Goal: Navigation & Orientation: Find specific page/section

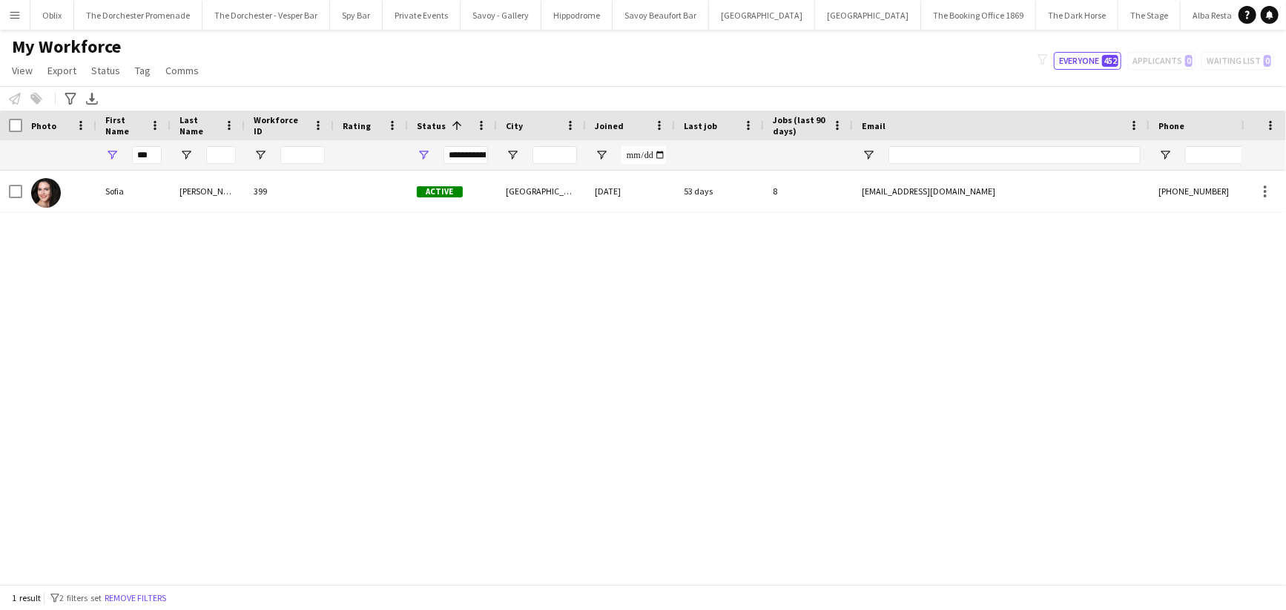
click at [19, 5] on button "Menu" at bounding box center [15, 15] width 30 height 30
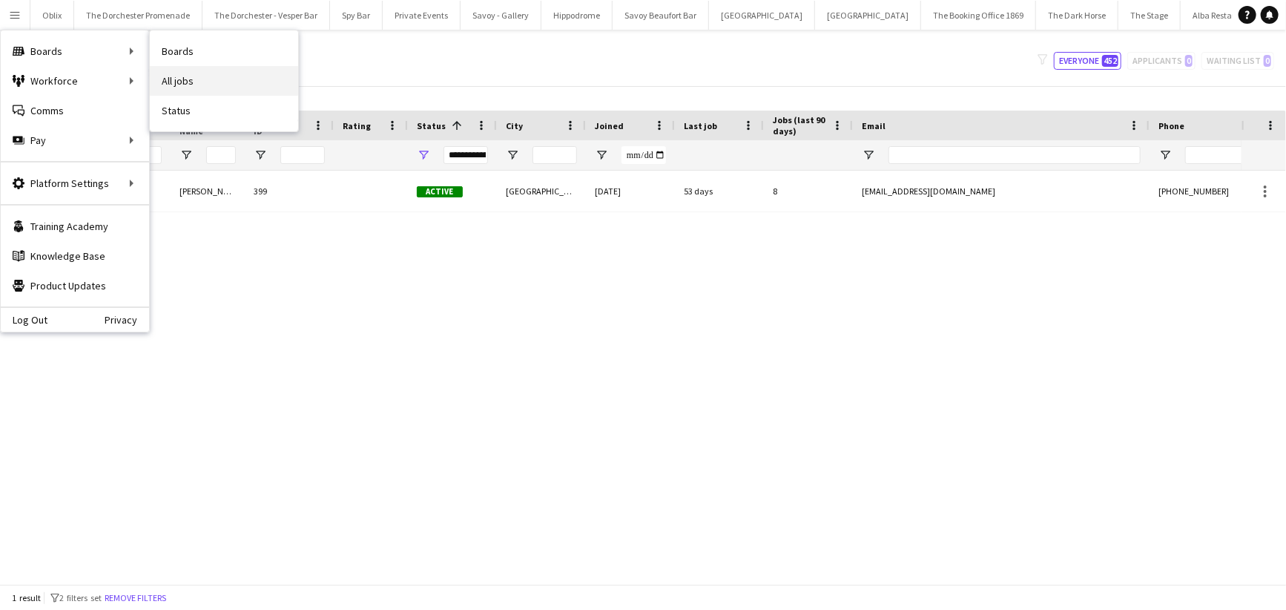
click at [172, 85] on link "All jobs" at bounding box center [224, 81] width 148 height 30
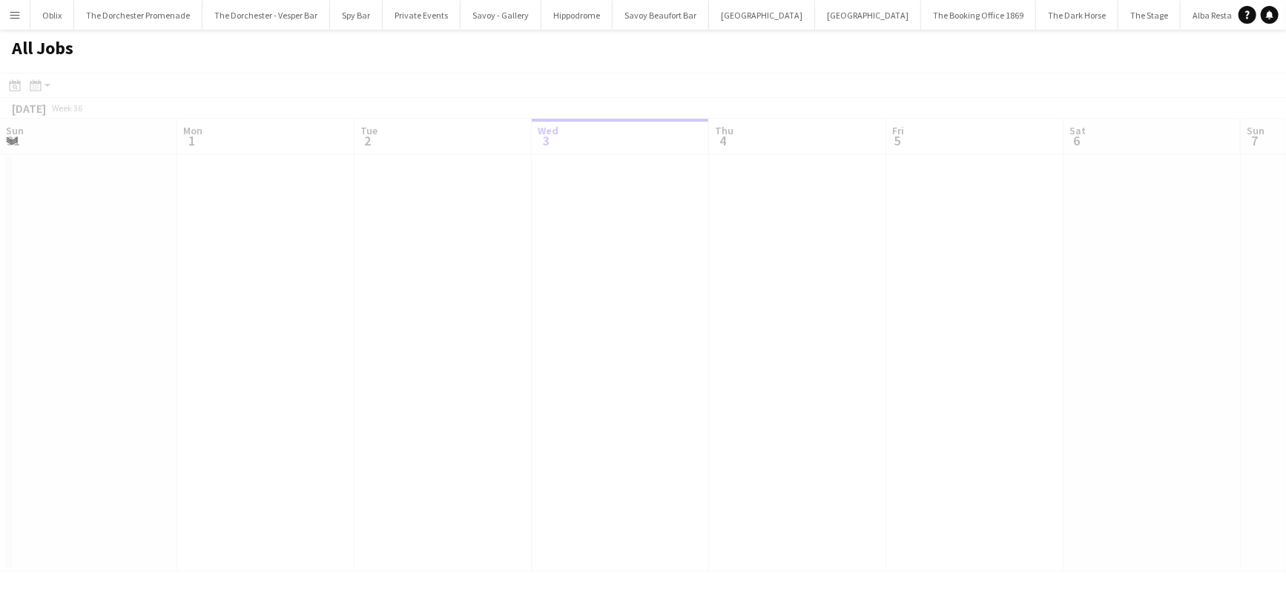
scroll to position [0, 355]
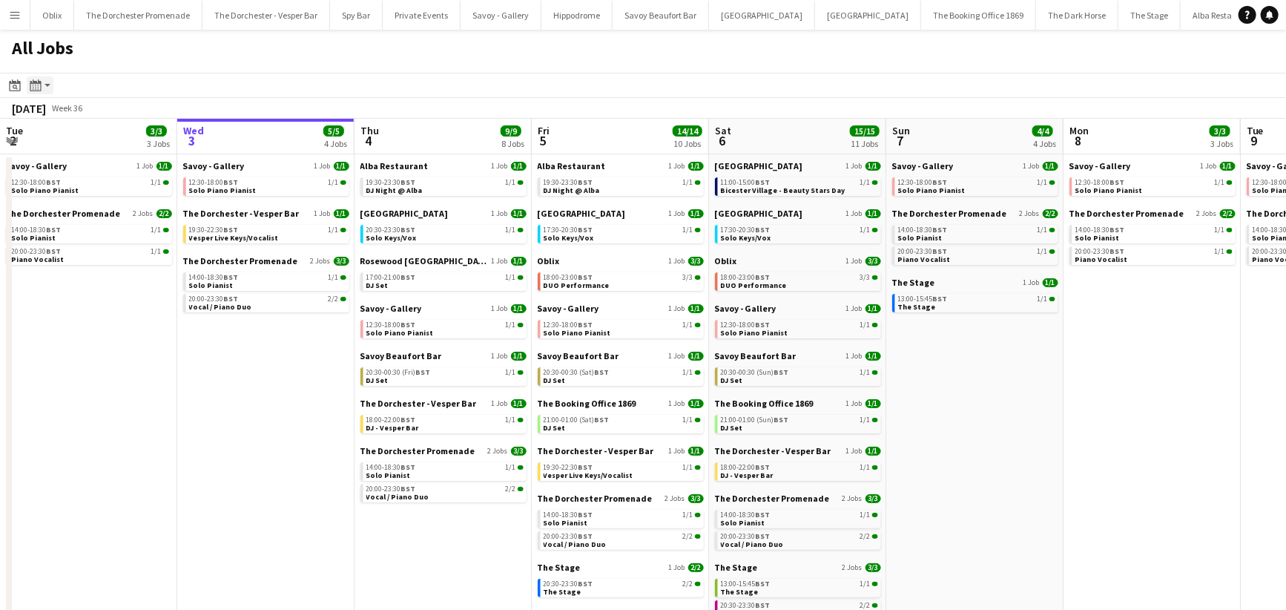
click at [42, 85] on div "Month view / Day view" at bounding box center [36, 85] width 18 height 18
click at [59, 165] on link "Month view" at bounding box center [80, 164] width 82 height 13
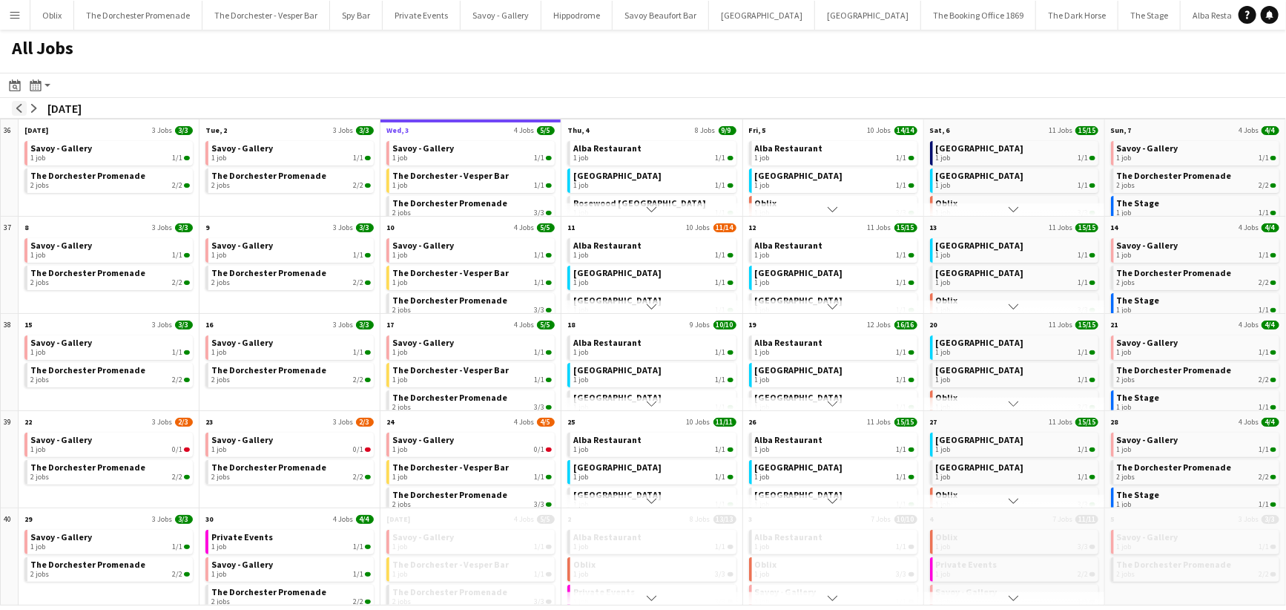
click at [17, 110] on app-icon "arrow-left" at bounding box center [19, 108] width 9 height 9
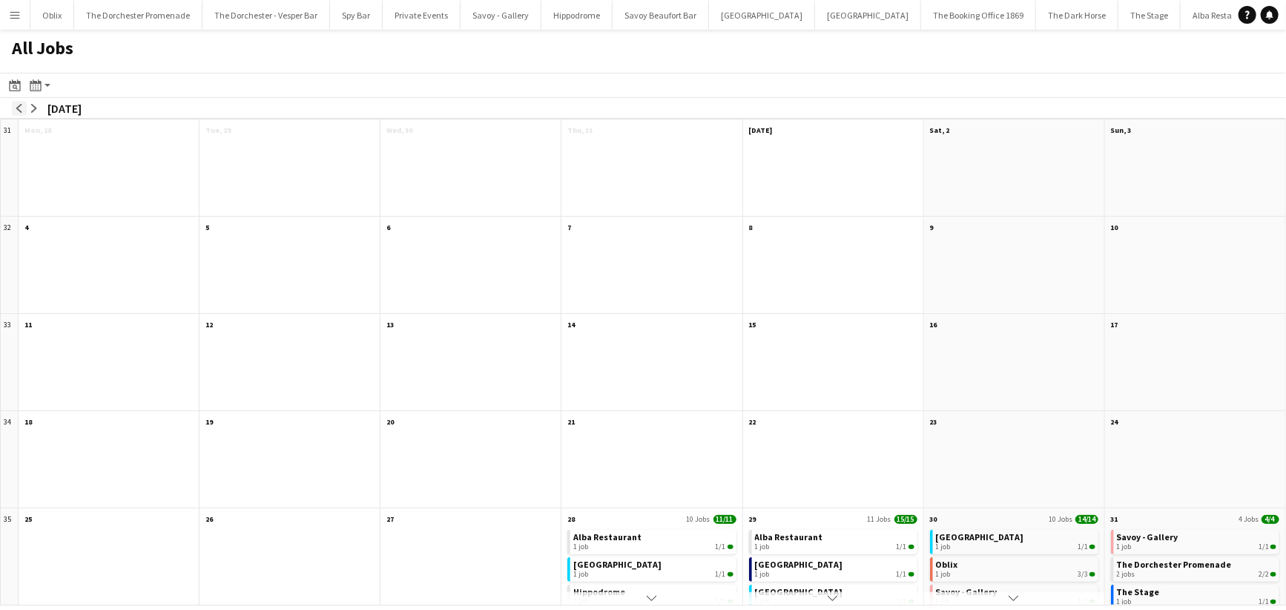
click at [17, 110] on app-icon "arrow-left" at bounding box center [19, 108] width 9 height 9
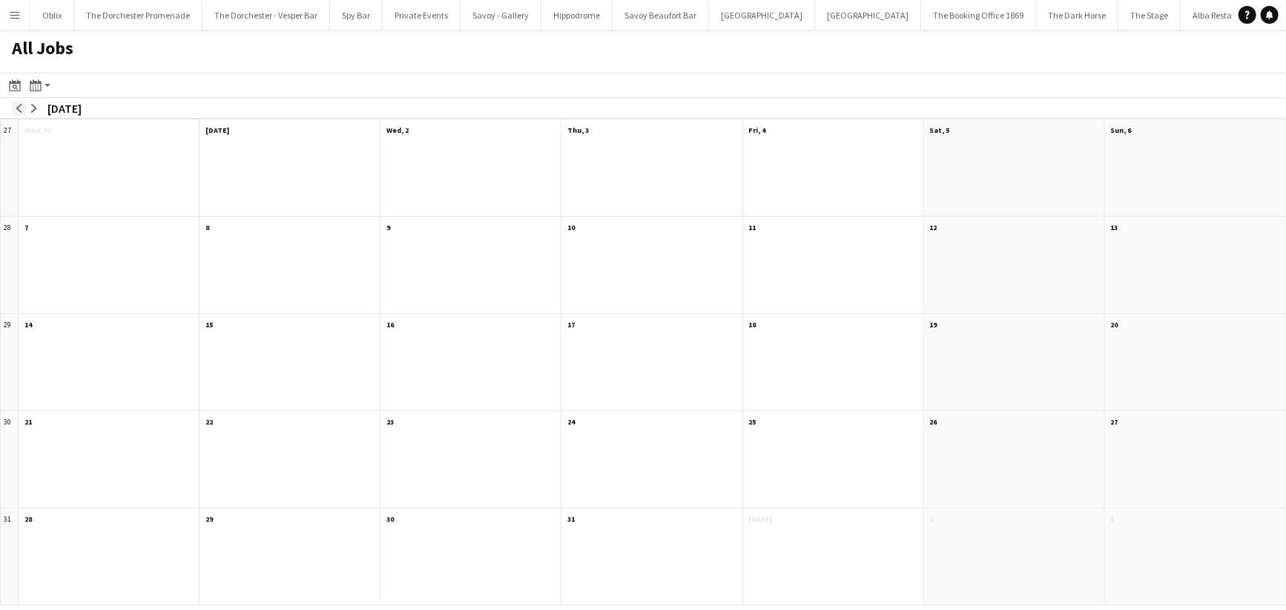
click at [17, 110] on app-icon "arrow-left" at bounding box center [19, 108] width 9 height 9
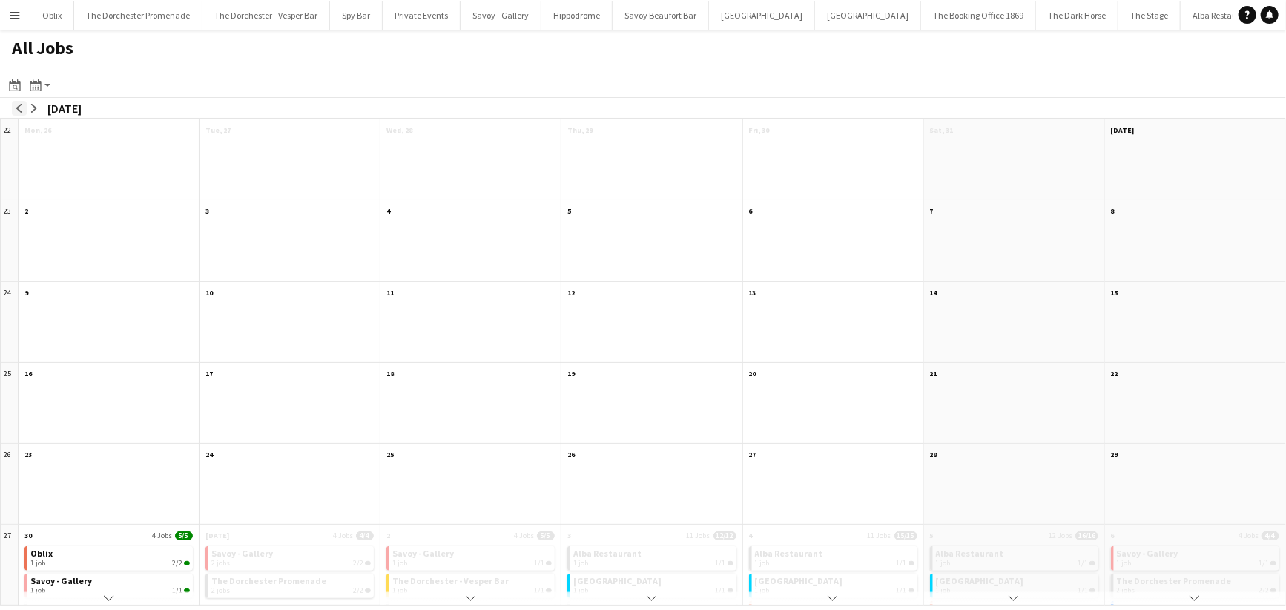
click at [17, 110] on app-icon "arrow-left" at bounding box center [19, 108] width 9 height 9
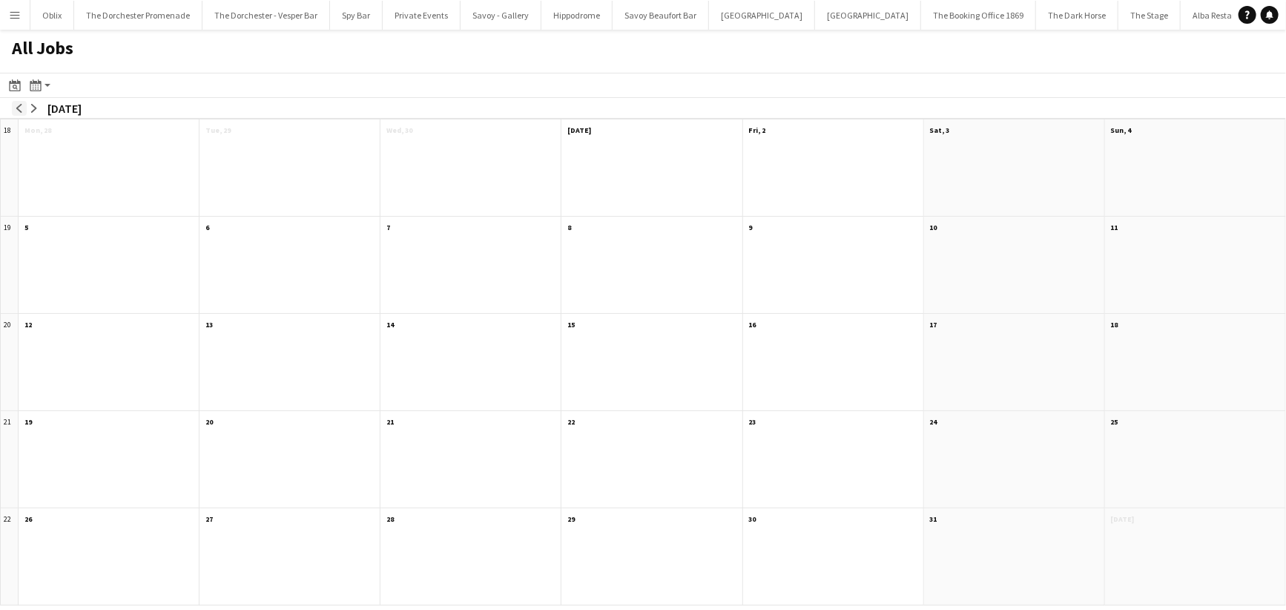
click at [17, 110] on app-icon "arrow-left" at bounding box center [19, 108] width 9 height 9
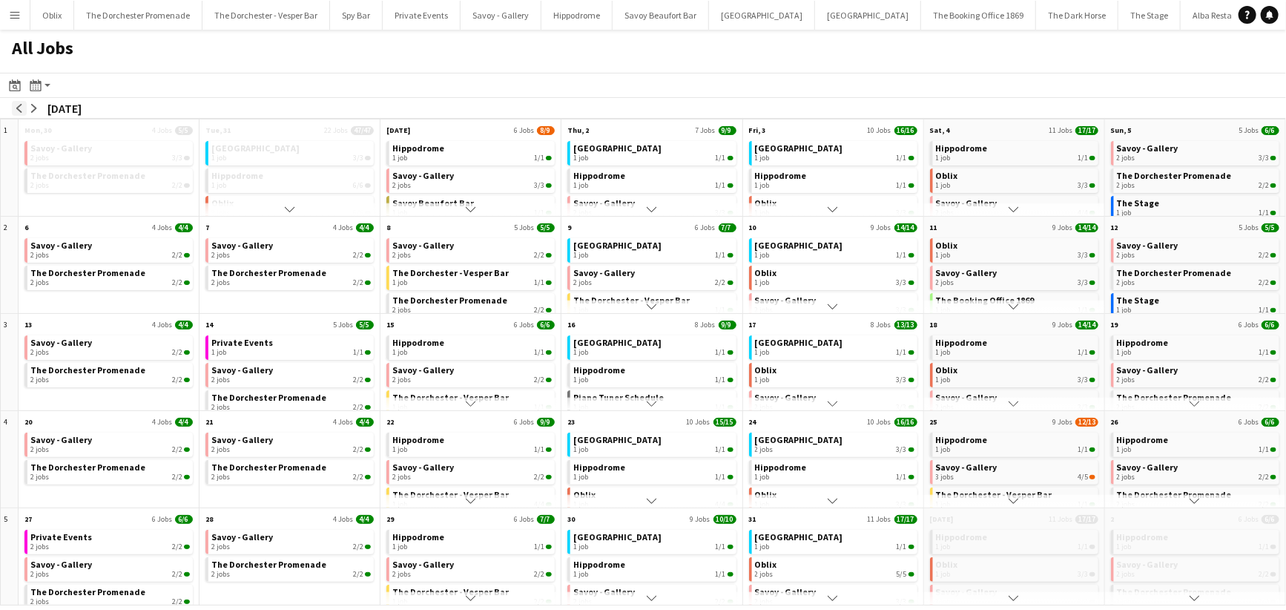
click at [17, 110] on app-icon "arrow-left" at bounding box center [19, 108] width 9 height 9
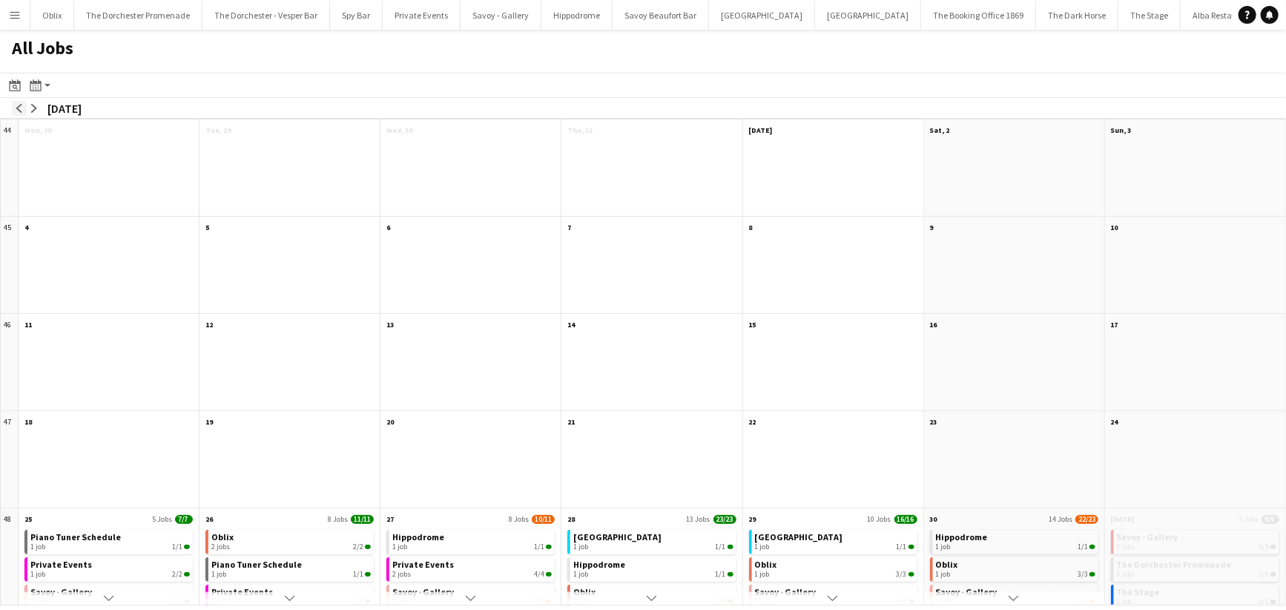
click at [17, 110] on app-icon "arrow-left" at bounding box center [19, 108] width 9 height 9
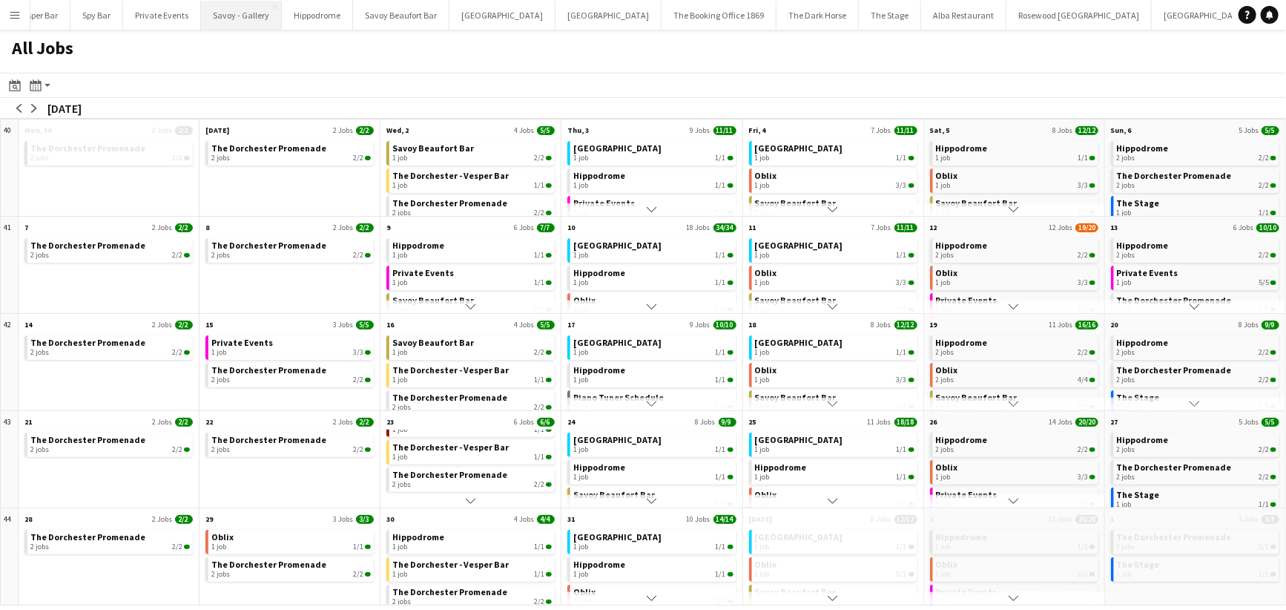
scroll to position [0, 0]
click at [17, 1] on button "Menu" at bounding box center [15, 15] width 30 height 30
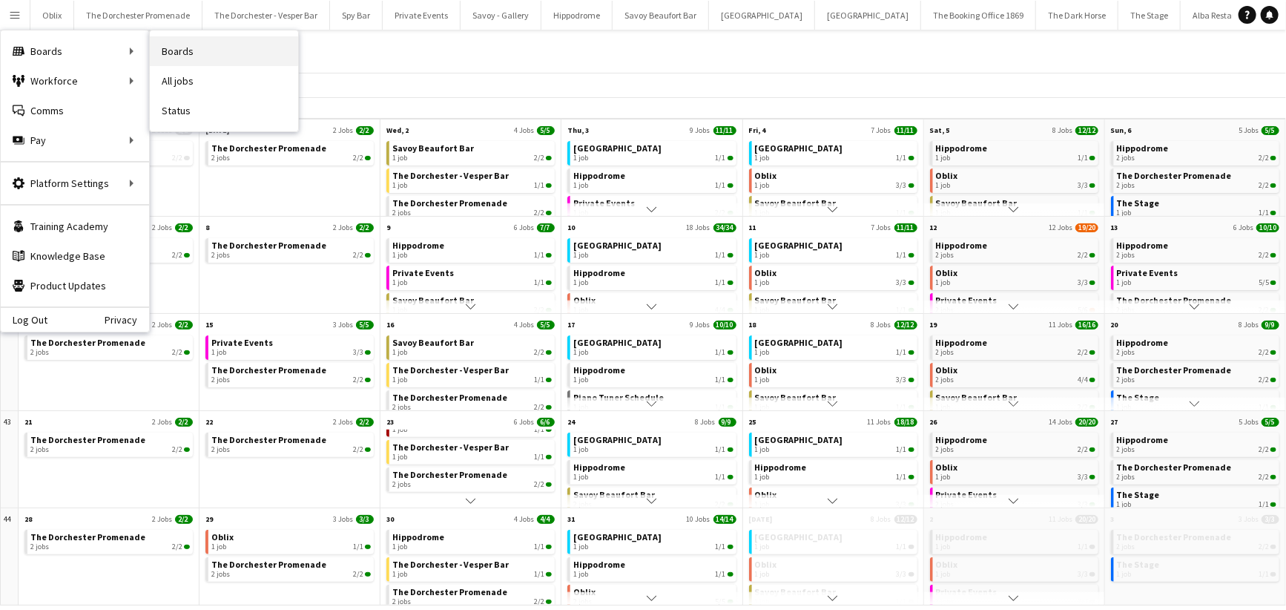
click at [177, 49] on link "Boards" at bounding box center [224, 51] width 148 height 30
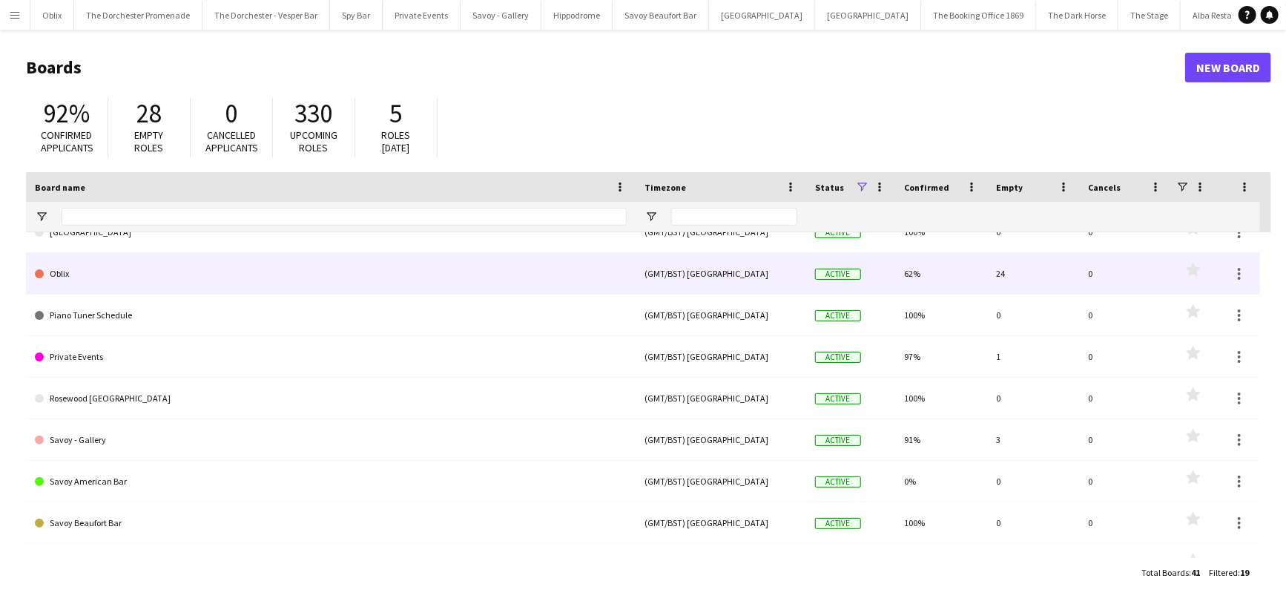
scroll to position [16, 0]
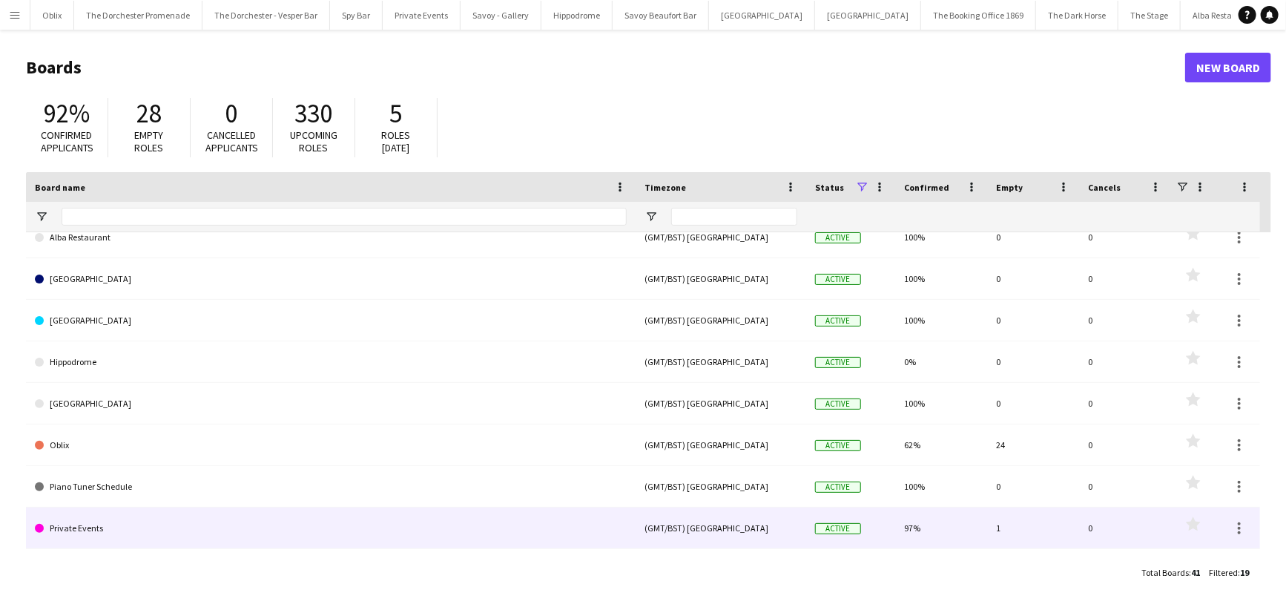
click at [111, 512] on link "Private Events" at bounding box center [331, 528] width 592 height 42
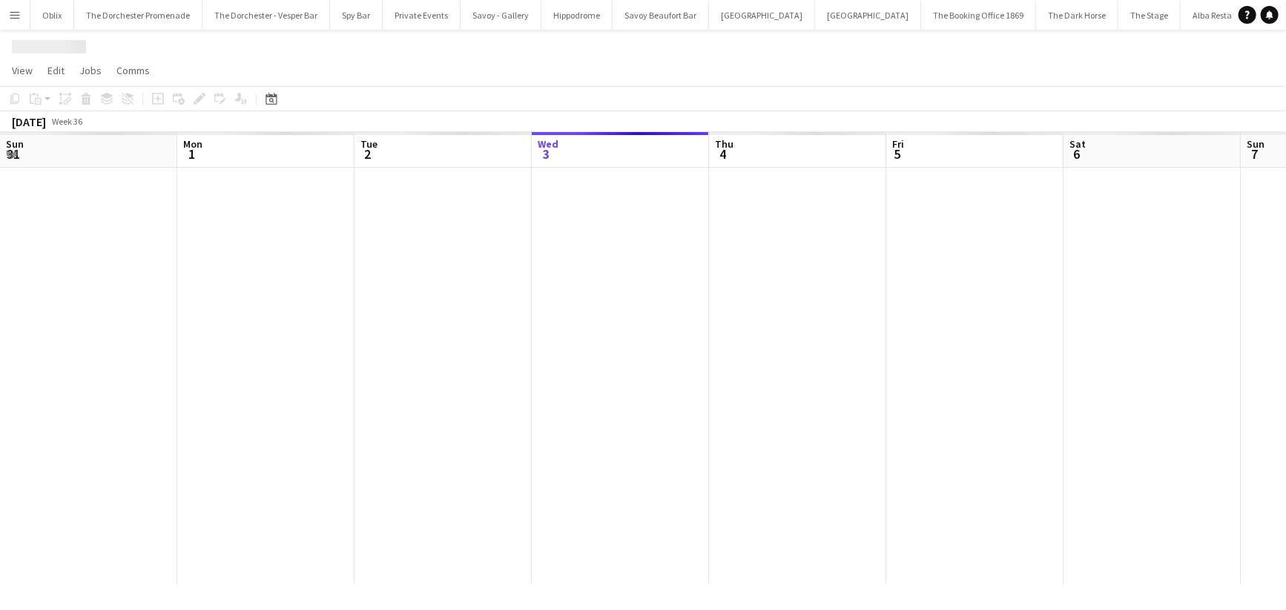
scroll to position [0, 355]
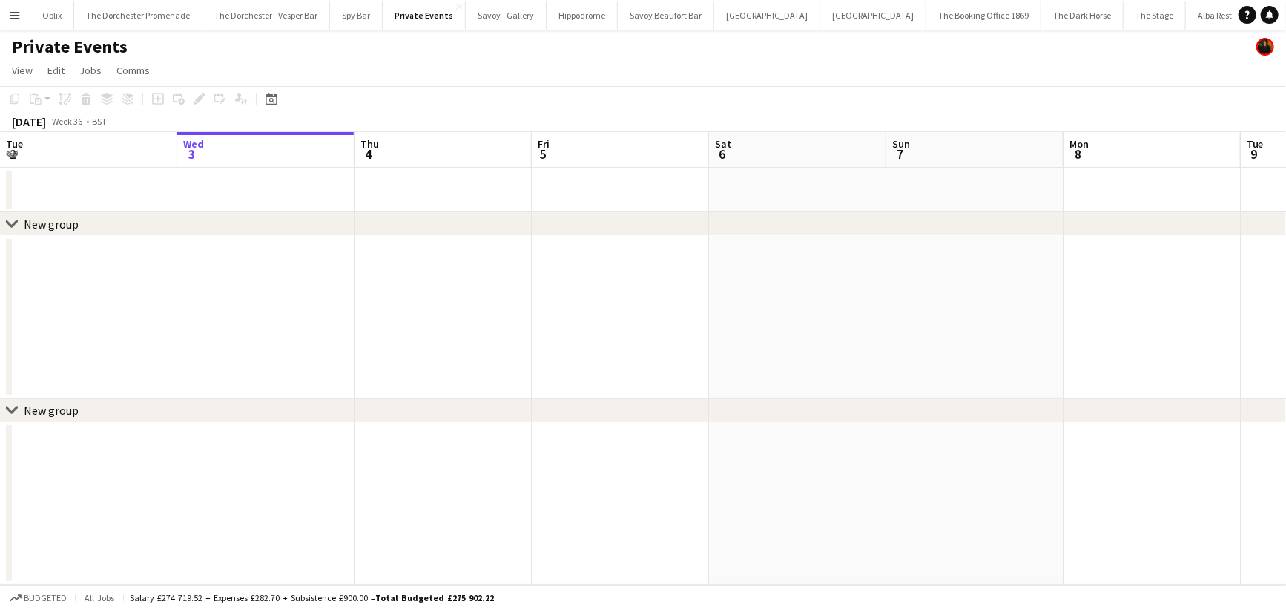
click at [90, 111] on div "[DATE] Week 36 • BST" at bounding box center [59, 121] width 119 height 21
click at [25, 123] on div "[DATE]" at bounding box center [29, 121] width 34 height 15
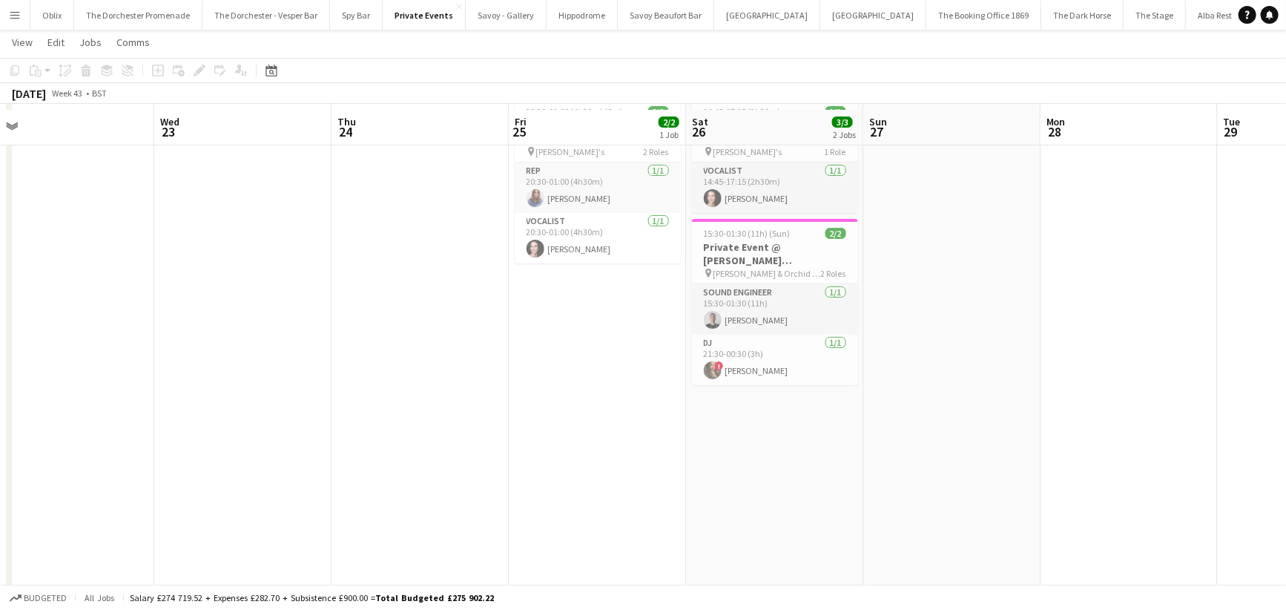
scroll to position [0, 0]
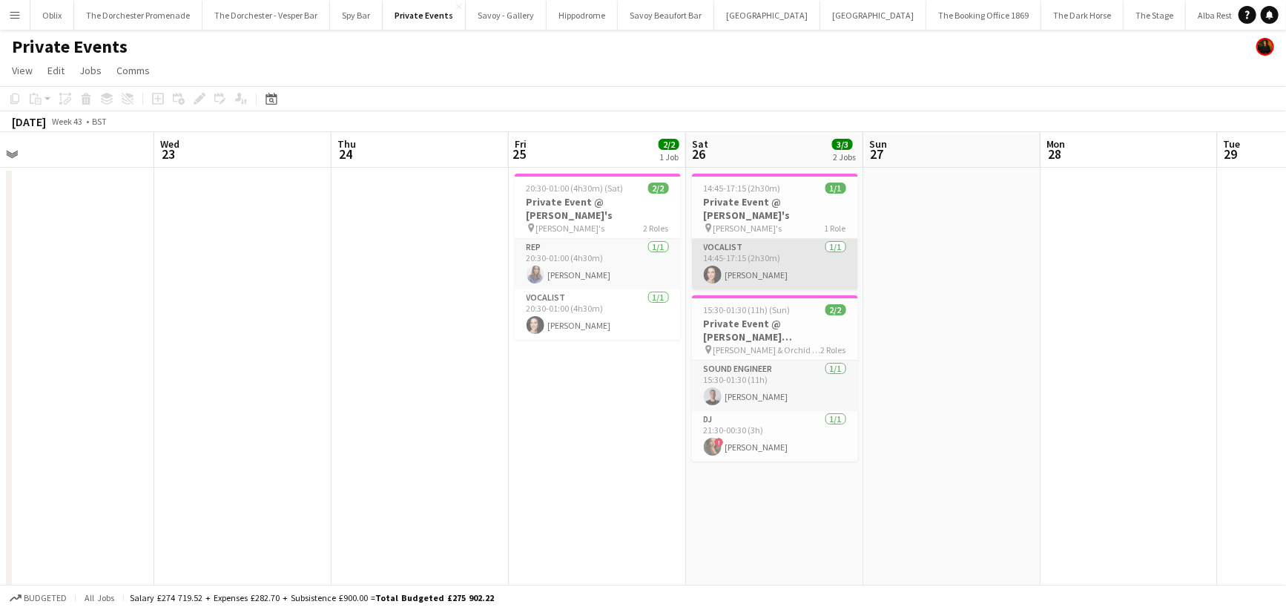
click at [740, 253] on app-card-role "Vocalist [DATE] 14:45-17:15 (2h30m) [PERSON_NAME]" at bounding box center [775, 264] width 166 height 50
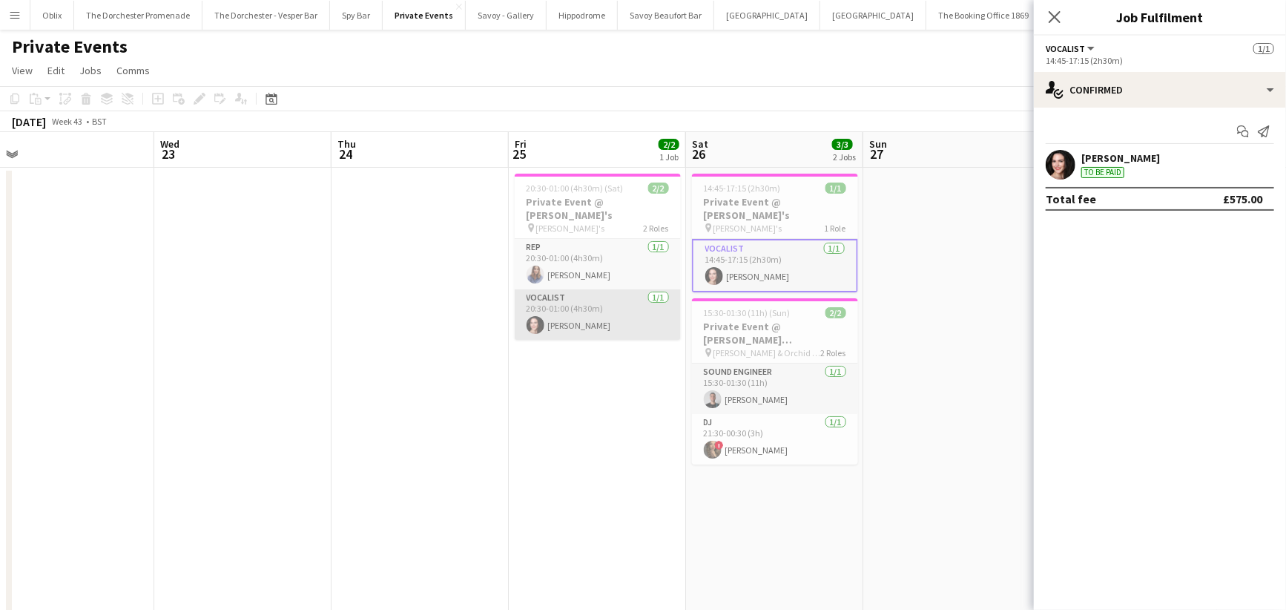
click at [606, 320] on app-card-role "Vocalist [DATE] 20:30-01:00 (4h30m) [PERSON_NAME]" at bounding box center [598, 314] width 166 height 50
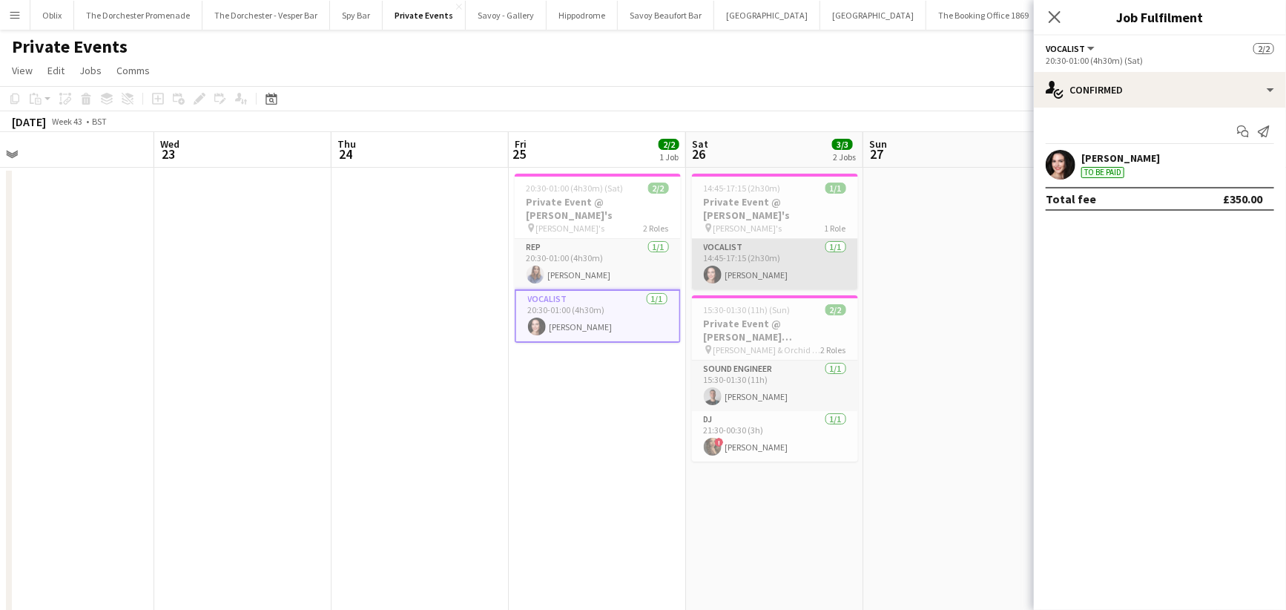
click at [747, 248] on app-card-role "Vocalist [DATE] 14:45-17:15 (2h30m) [PERSON_NAME]" at bounding box center [775, 264] width 166 height 50
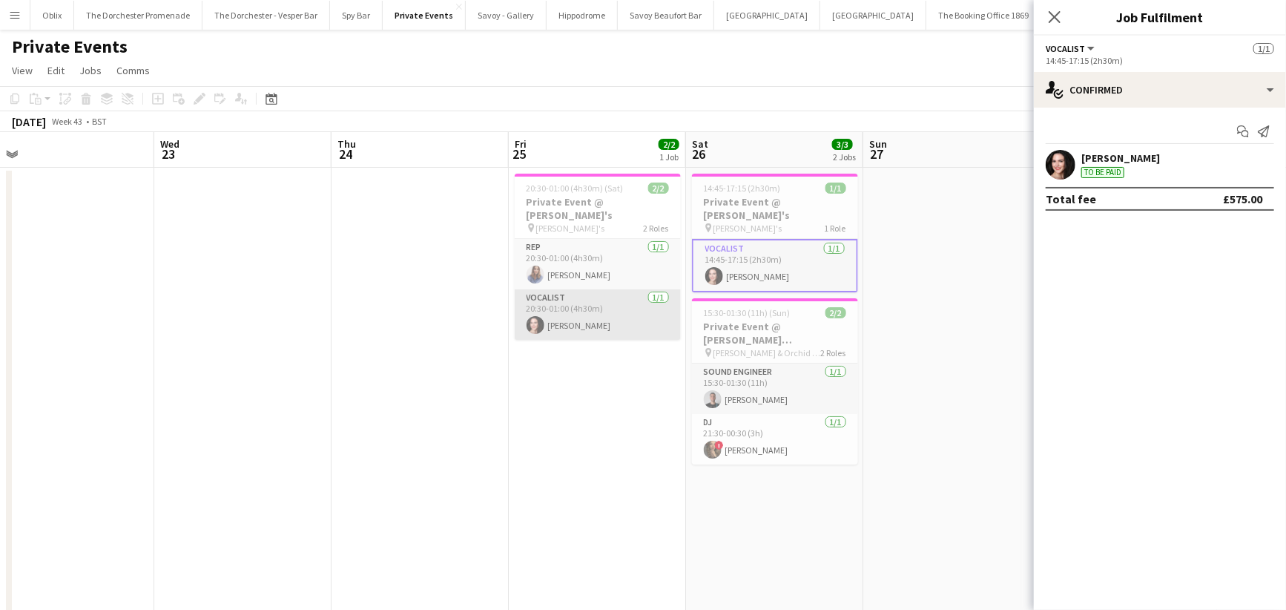
click at [556, 300] on app-card-role "Vocalist [DATE] 20:30-01:00 (4h30m) [PERSON_NAME]" at bounding box center [598, 314] width 166 height 50
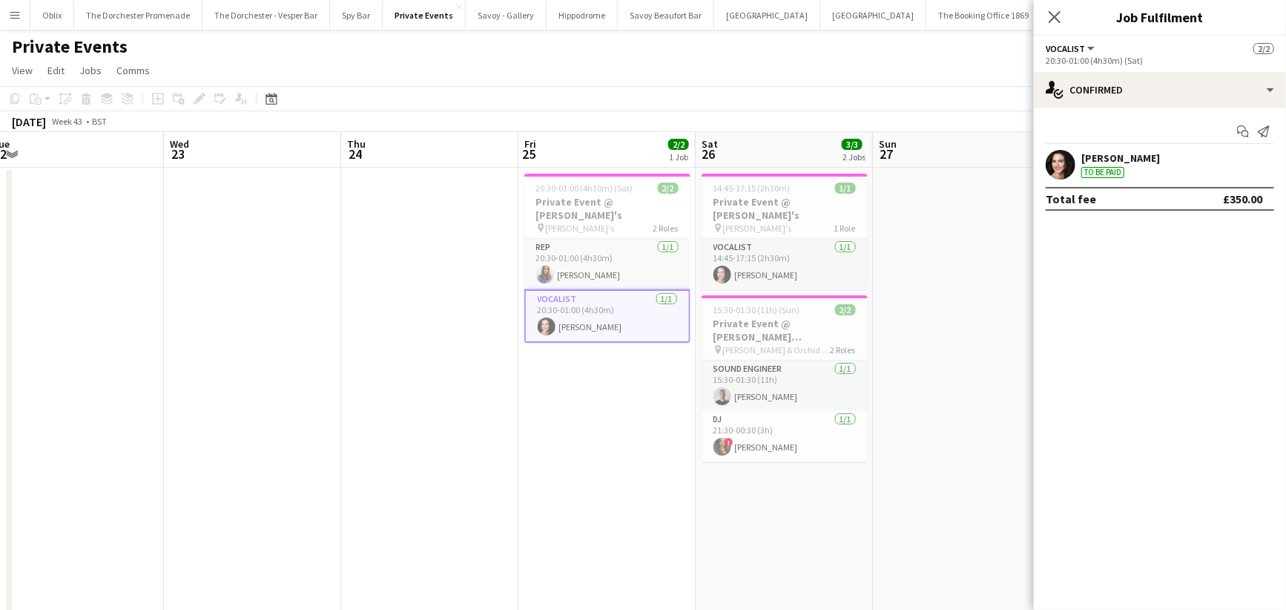
scroll to position [0, 544]
click at [543, 266] on app-user-avatar at bounding box center [546, 275] width 18 height 18
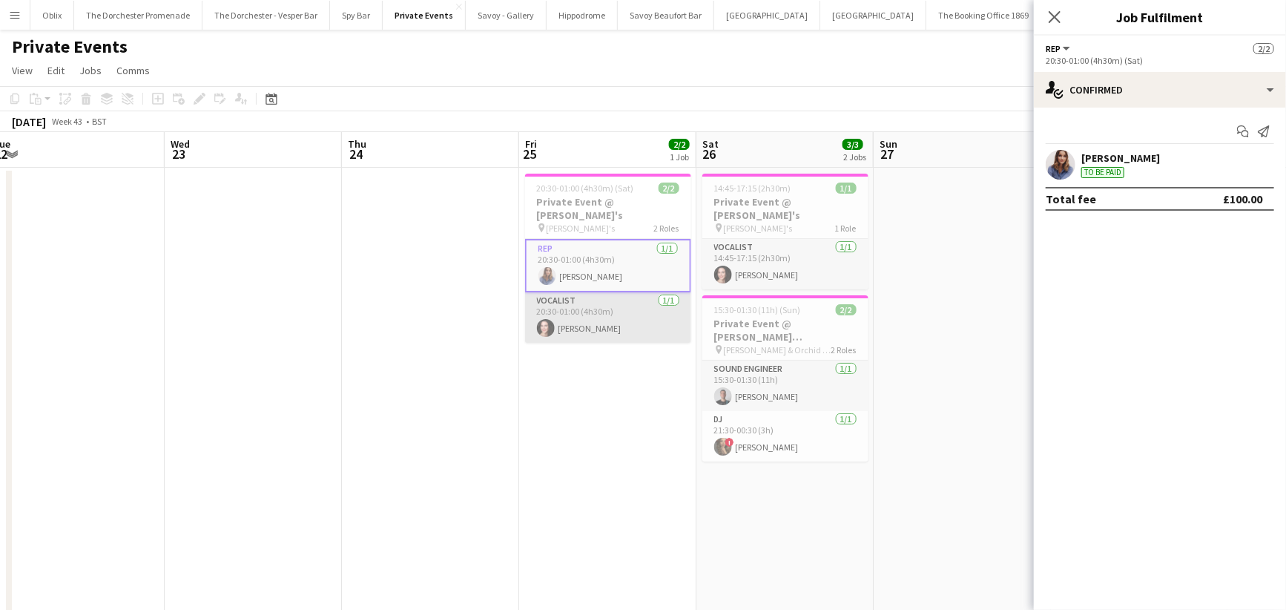
click at [572, 317] on app-card-role "Vocalist [DATE] 20:30-01:00 (4h30m) [PERSON_NAME]" at bounding box center [608, 317] width 166 height 50
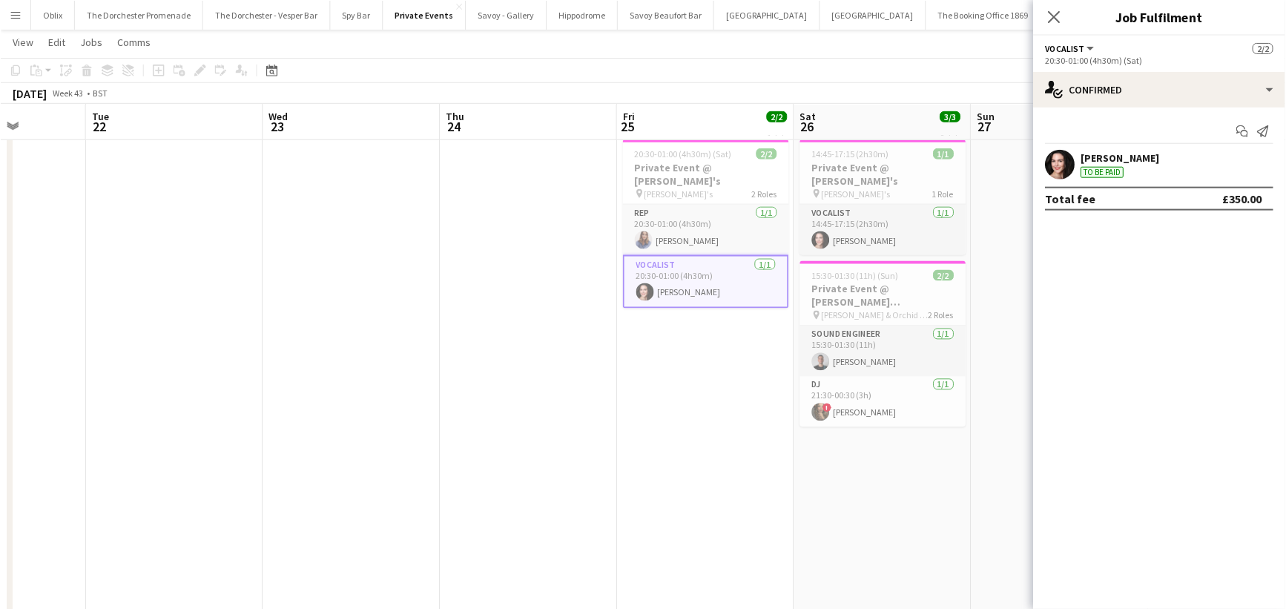
scroll to position [0, 625]
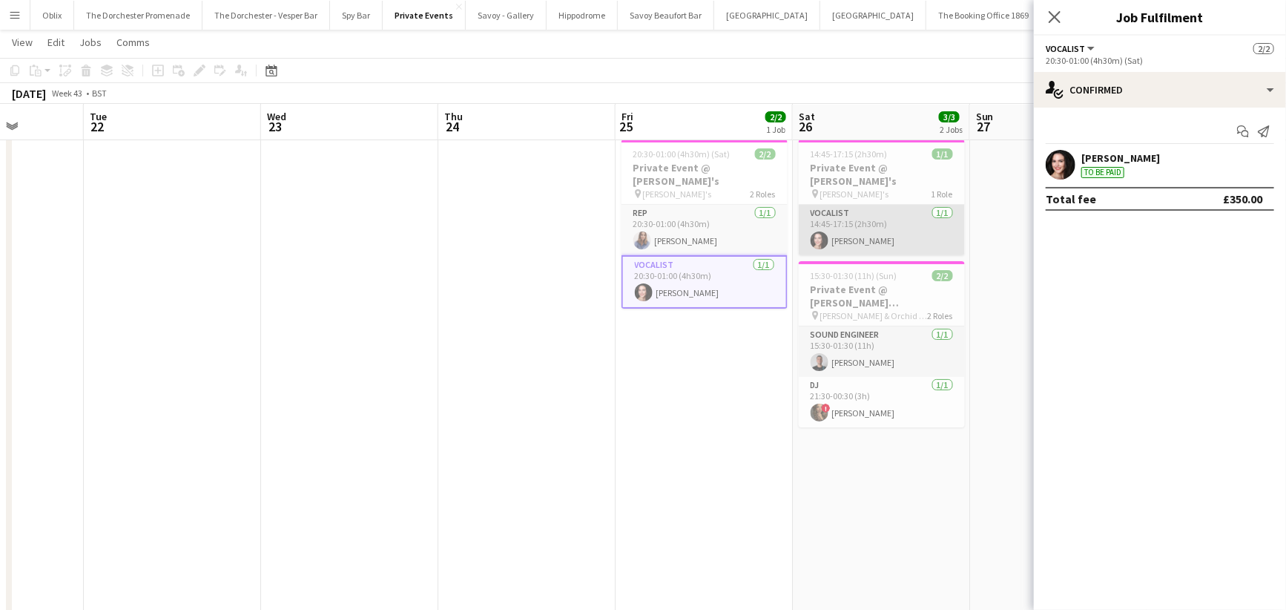
click at [853, 220] on app-card-role "Vocalist [DATE] 14:45-17:15 (2h30m) [PERSON_NAME]" at bounding box center [882, 230] width 166 height 50
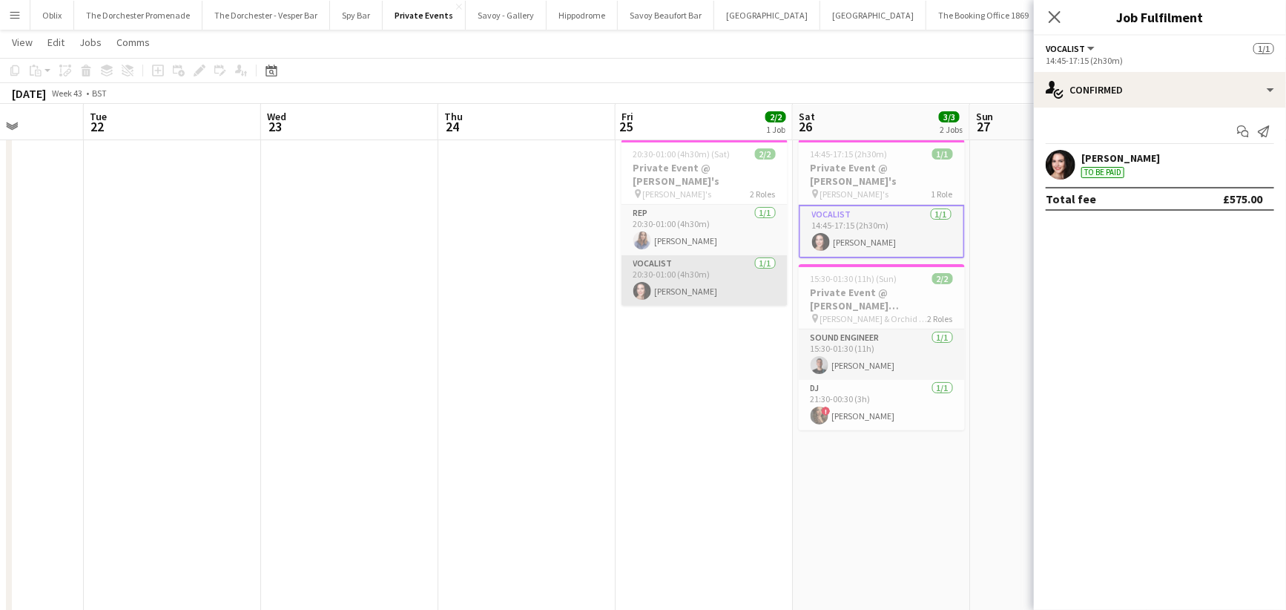
click at [686, 262] on app-card-role "Vocalist [DATE] 20:30-01:00 (4h30m) [PERSON_NAME]" at bounding box center [705, 280] width 166 height 50
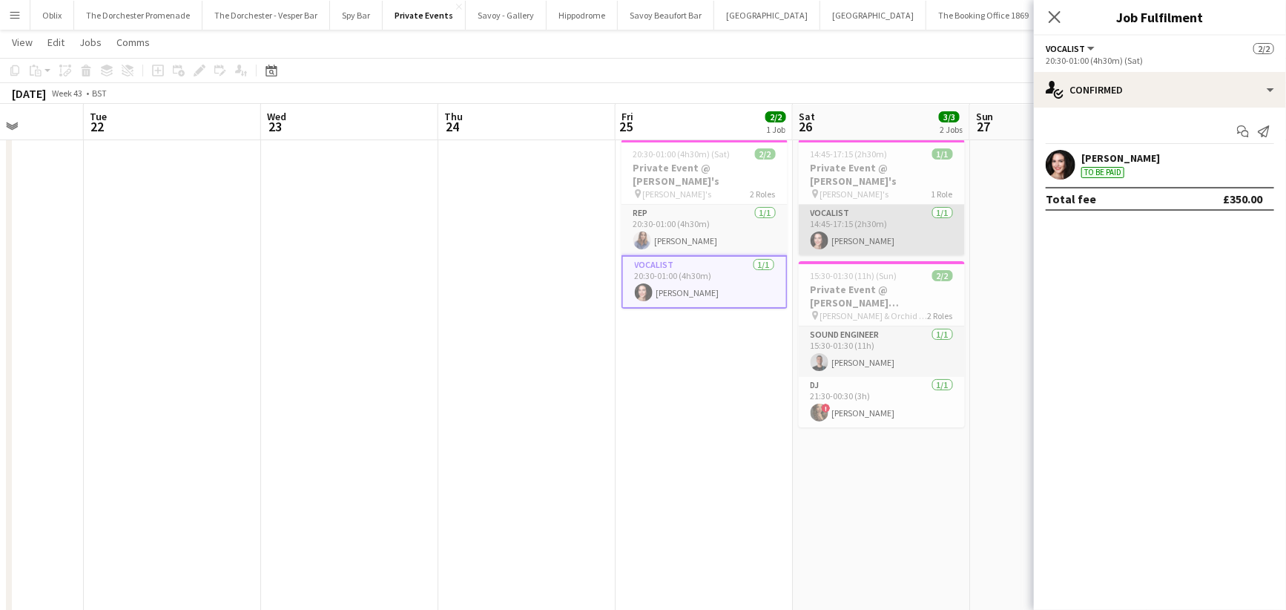
click at [876, 224] on app-card-role "Vocalist [DATE] 14:45-17:15 (2h30m) [PERSON_NAME]" at bounding box center [882, 230] width 166 height 50
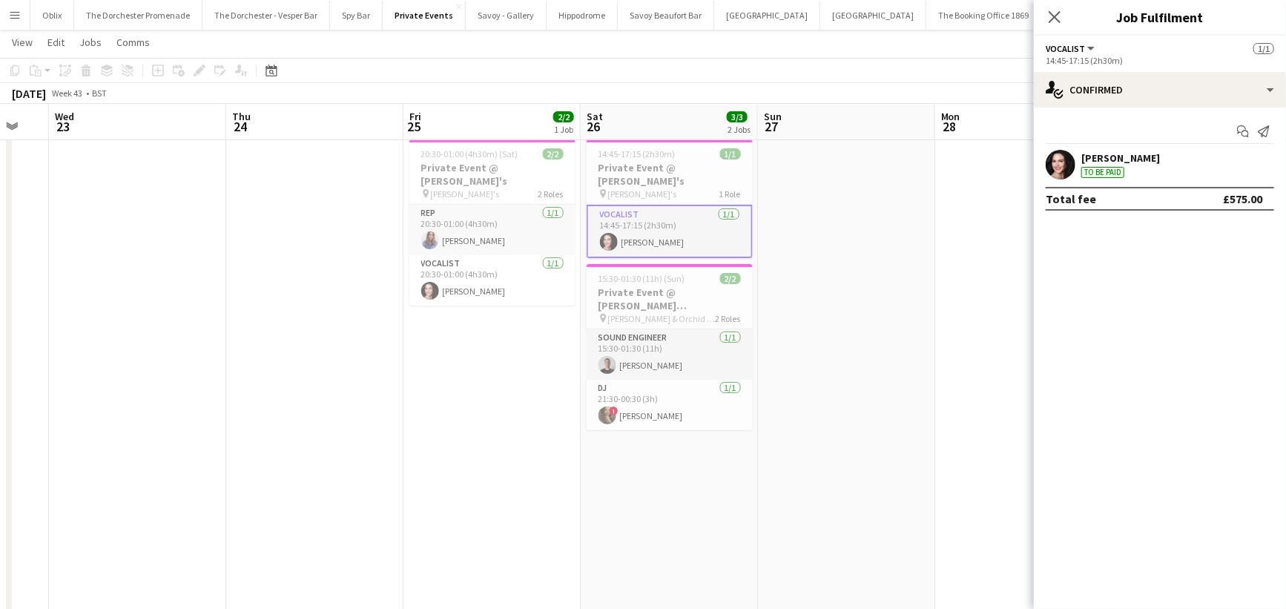
scroll to position [0, 663]
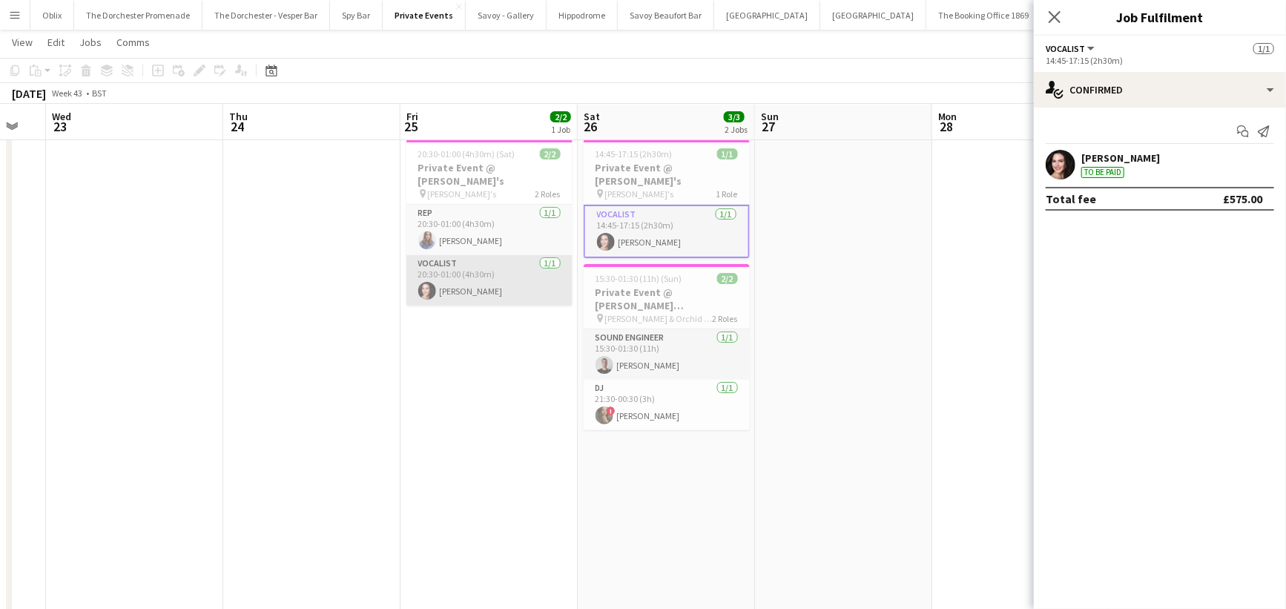
click at [471, 274] on app-card-role "Vocalist [DATE] 20:30-01:00 (4h30m) [PERSON_NAME]" at bounding box center [489, 280] width 166 height 50
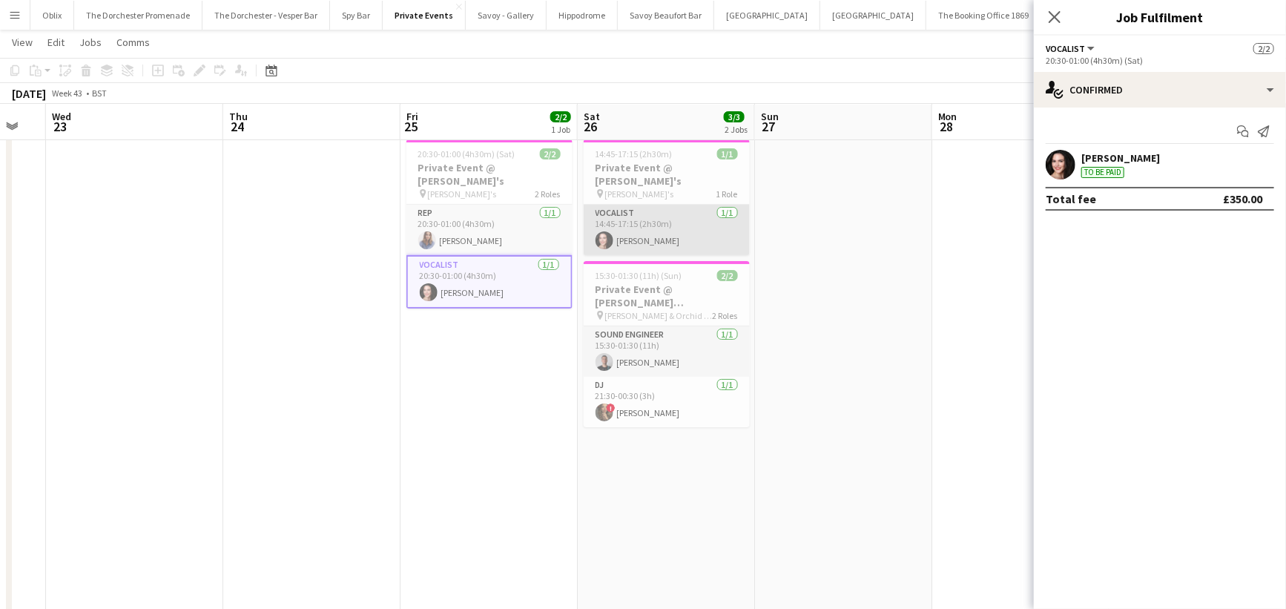
click at [613, 221] on app-card-role "Vocalist [DATE] 14:45-17:15 (2h30m) [PERSON_NAME]" at bounding box center [667, 230] width 166 height 50
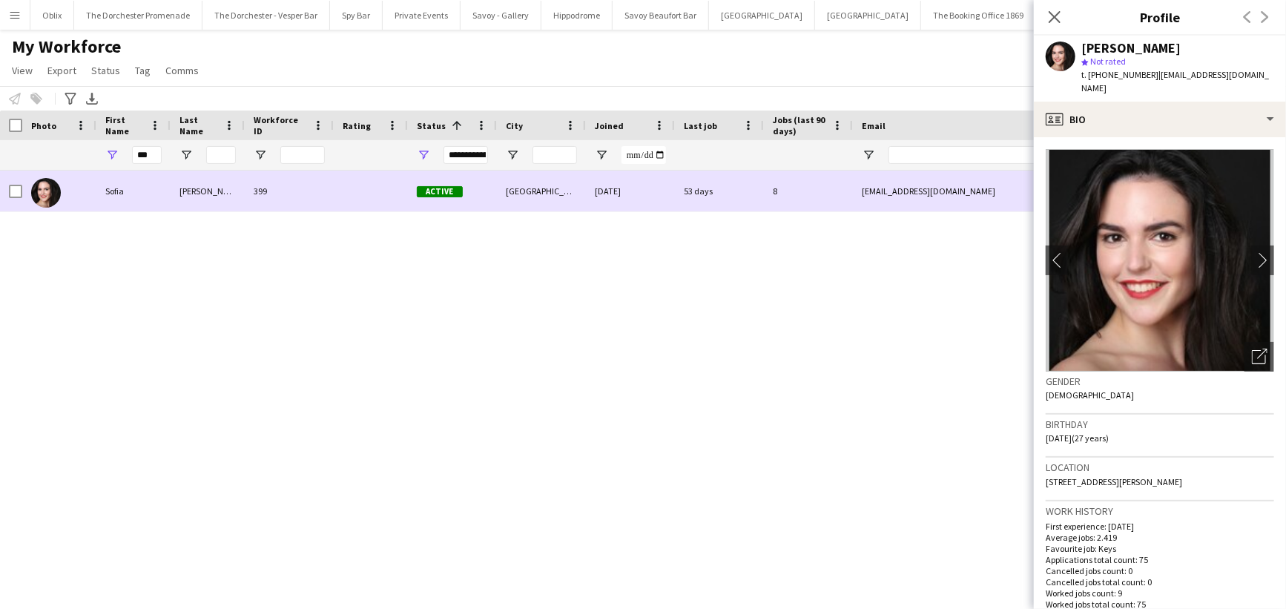
scroll to position [329, 0]
